Goal: Register for event/course

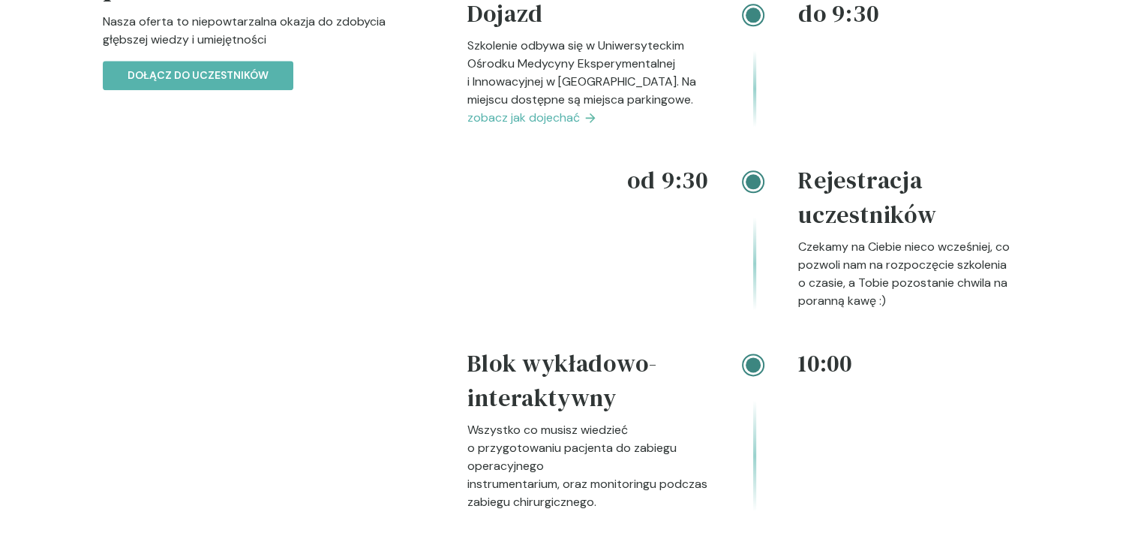
scroll to position [1620, 0]
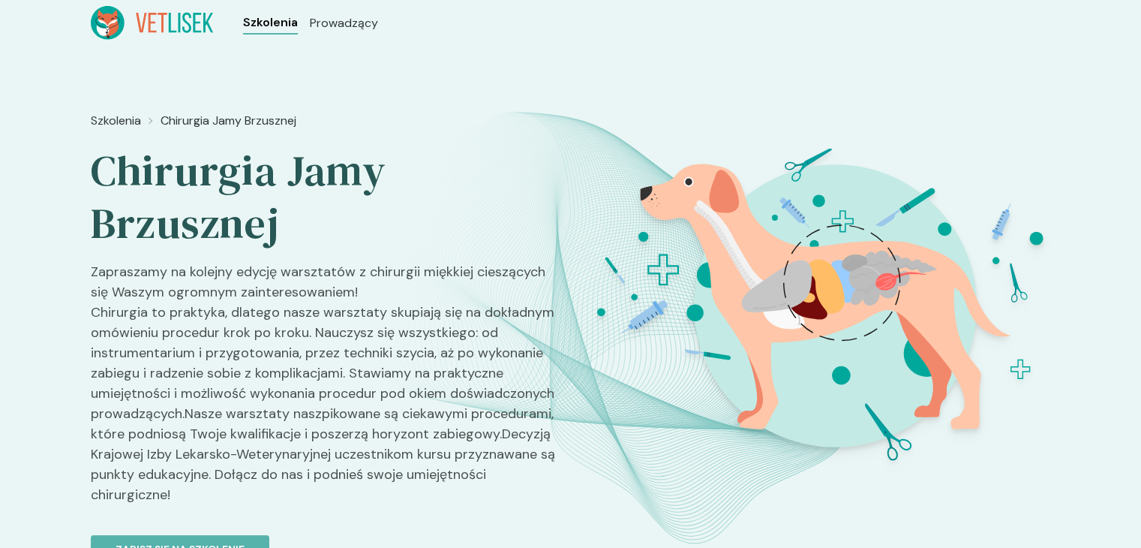
click at [283, 22] on span "Szkolenia" at bounding box center [270, 23] width 55 height 18
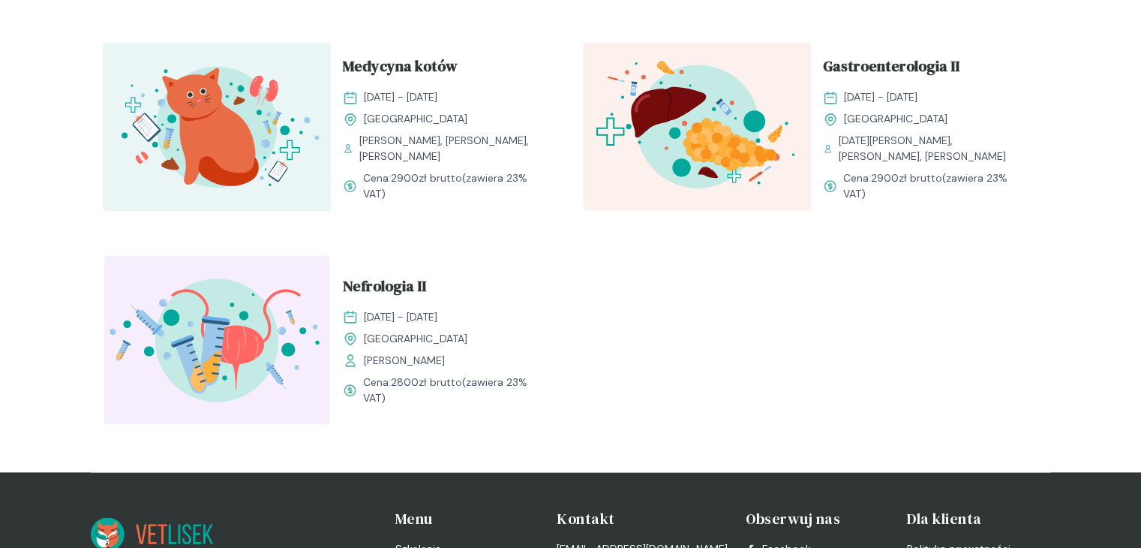
scroll to position [1864, 0]
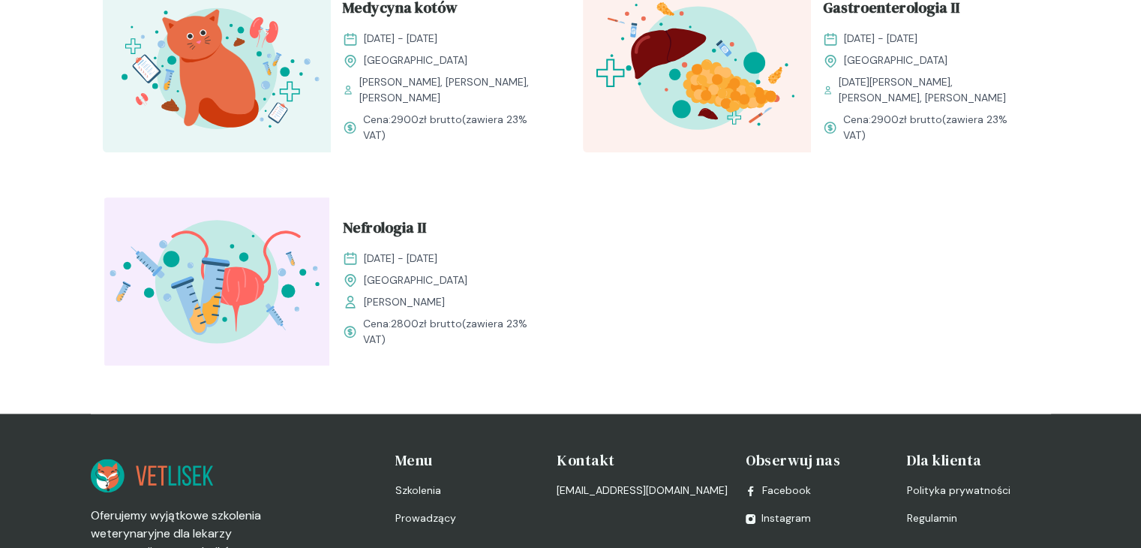
click at [374, 224] on div "Nefrologia II [DATE] - [DATE] Kraków [PERSON_NAME] Cena: 2800 zł brutto (zawier…" at bounding box center [445, 281] width 228 height 168
click at [377, 233] on span "Nefrologia II" at bounding box center [384, 230] width 83 height 29
